Goal: Check status: Check status

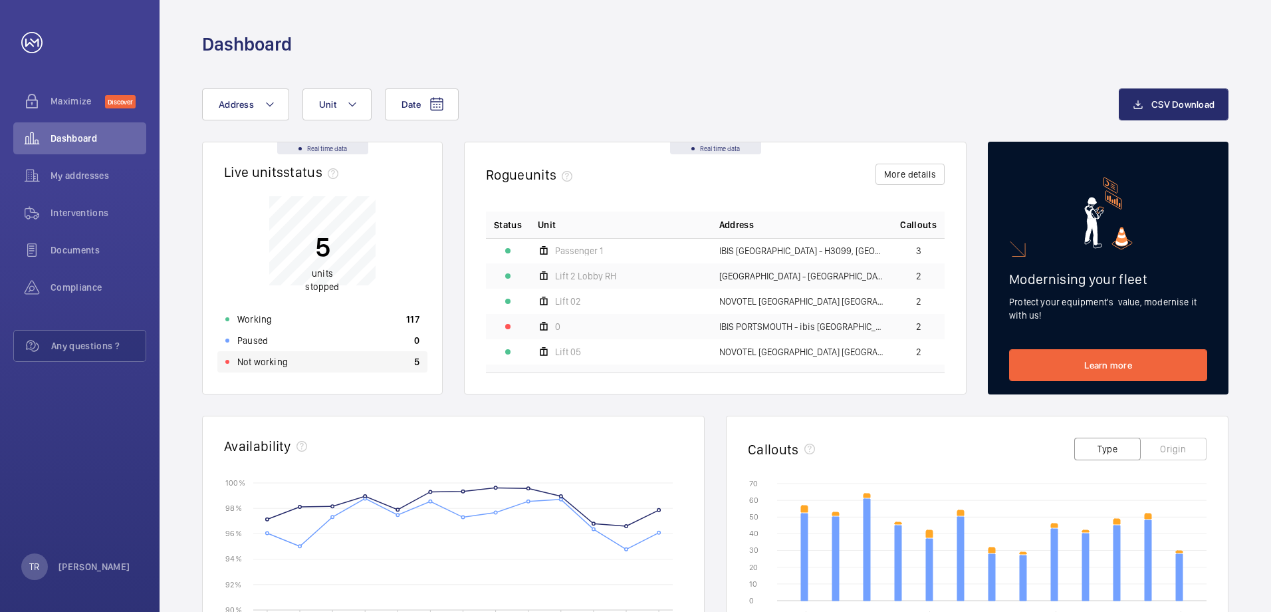
click at [259, 358] on p "Not working" at bounding box center [262, 361] width 51 height 13
